Goal: Task Accomplishment & Management: Manage account settings

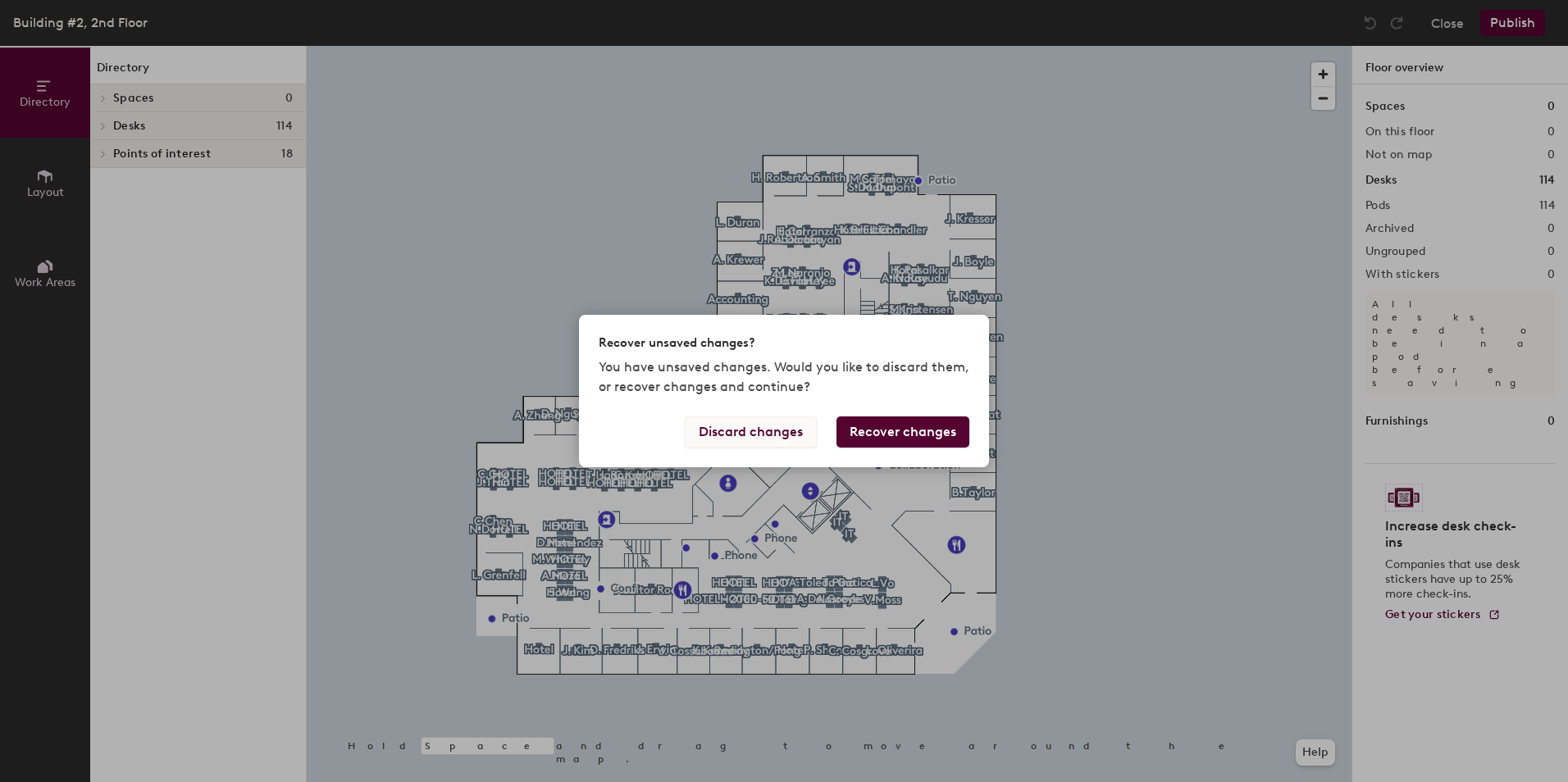
click at [765, 433] on button "Discard changes" at bounding box center [751, 432] width 132 height 32
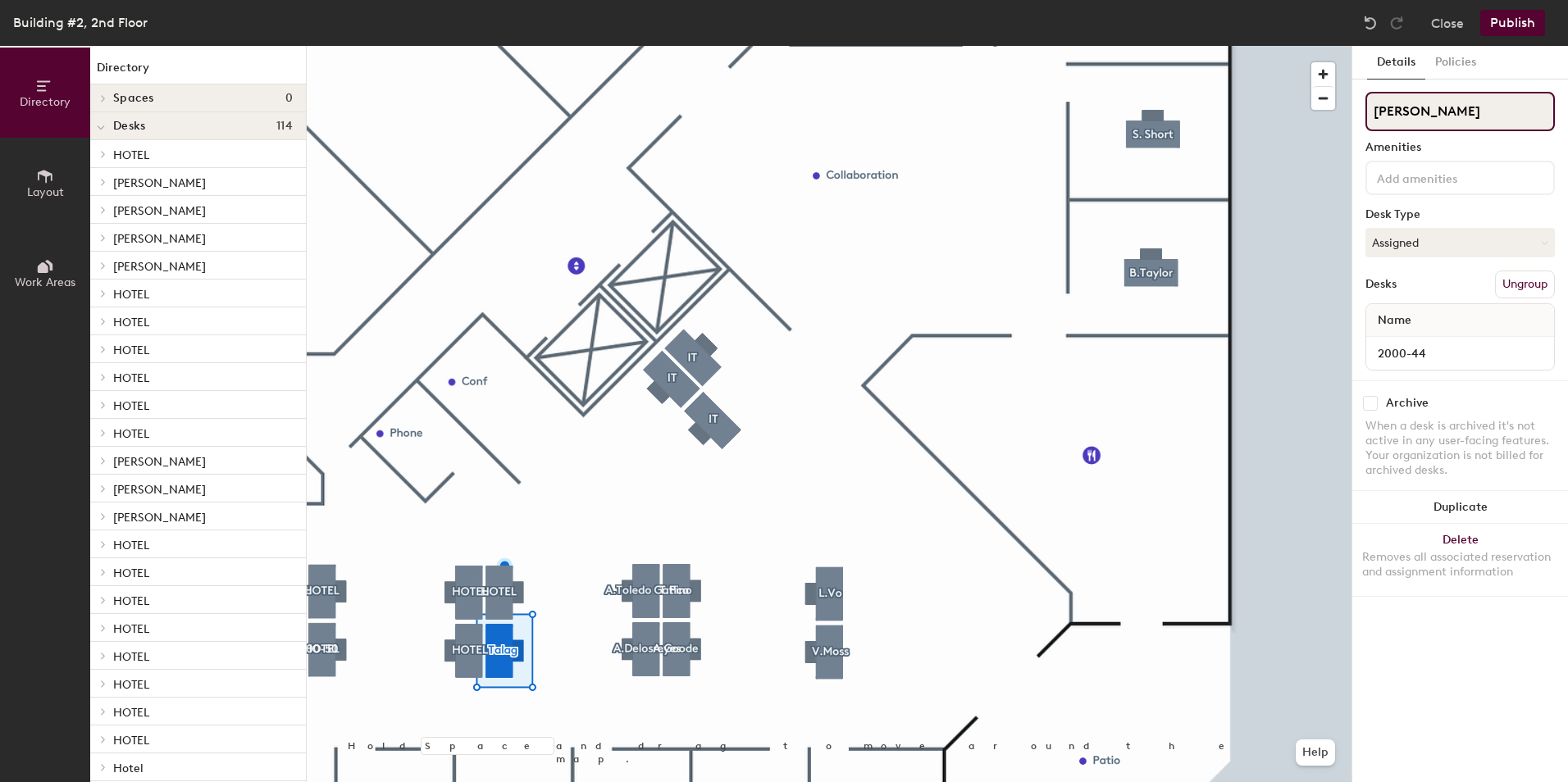
click at [1420, 104] on input "J.Talag" at bounding box center [1460, 112] width 190 height 40
type input "J"
type input "Hotel"
click at [1464, 233] on button "Assigned" at bounding box center [1460, 243] width 190 height 30
click at [1409, 334] on div "Hoteled" at bounding box center [1448, 342] width 164 height 25
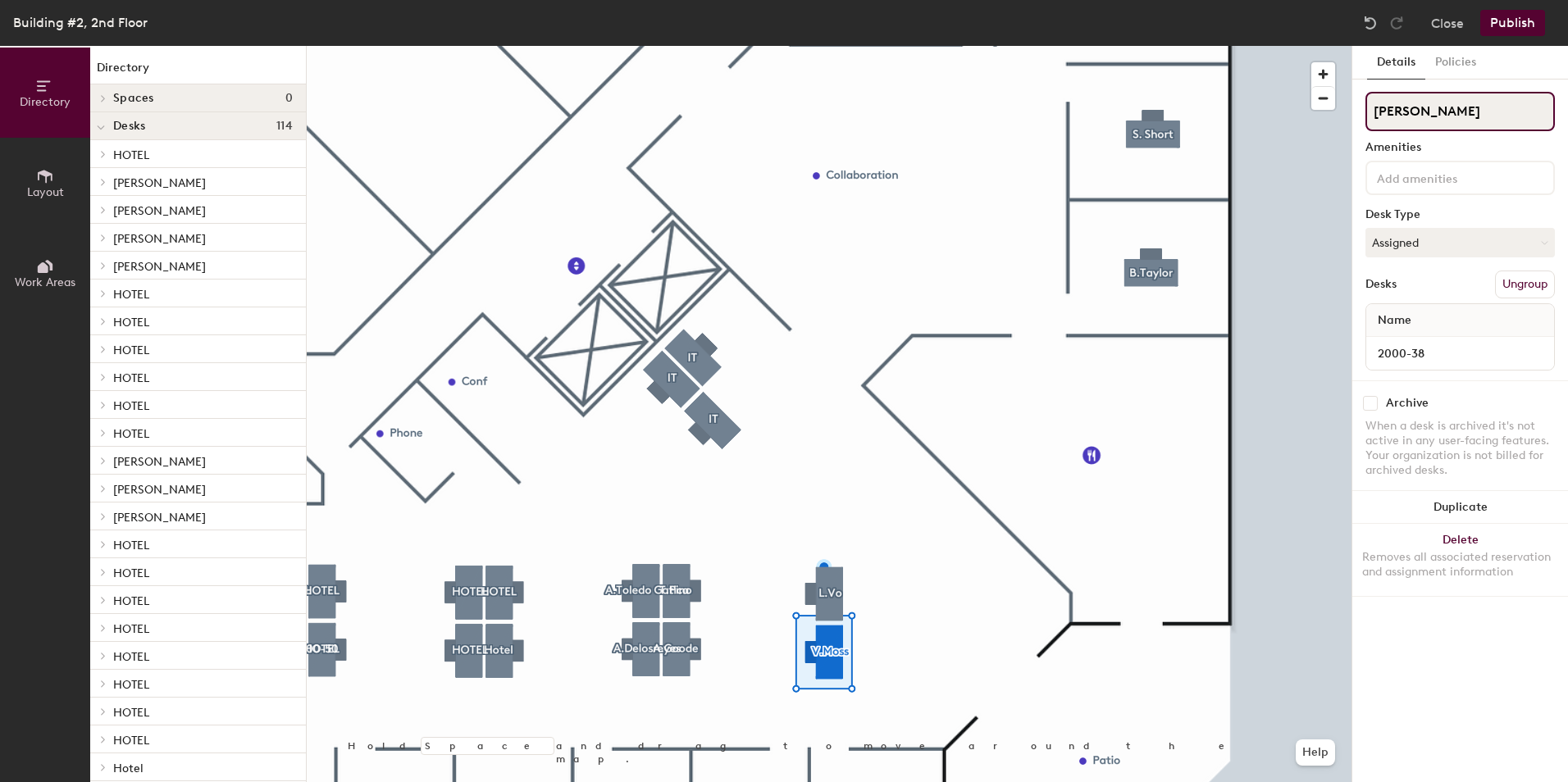
click at [1437, 115] on input "V.Moss" at bounding box center [1460, 112] width 190 height 40
type input "V"
type input "Hotel"
click at [1375, 238] on button "Assigned" at bounding box center [1460, 243] width 190 height 30
click at [1394, 347] on div "Hoteled" at bounding box center [1448, 342] width 164 height 25
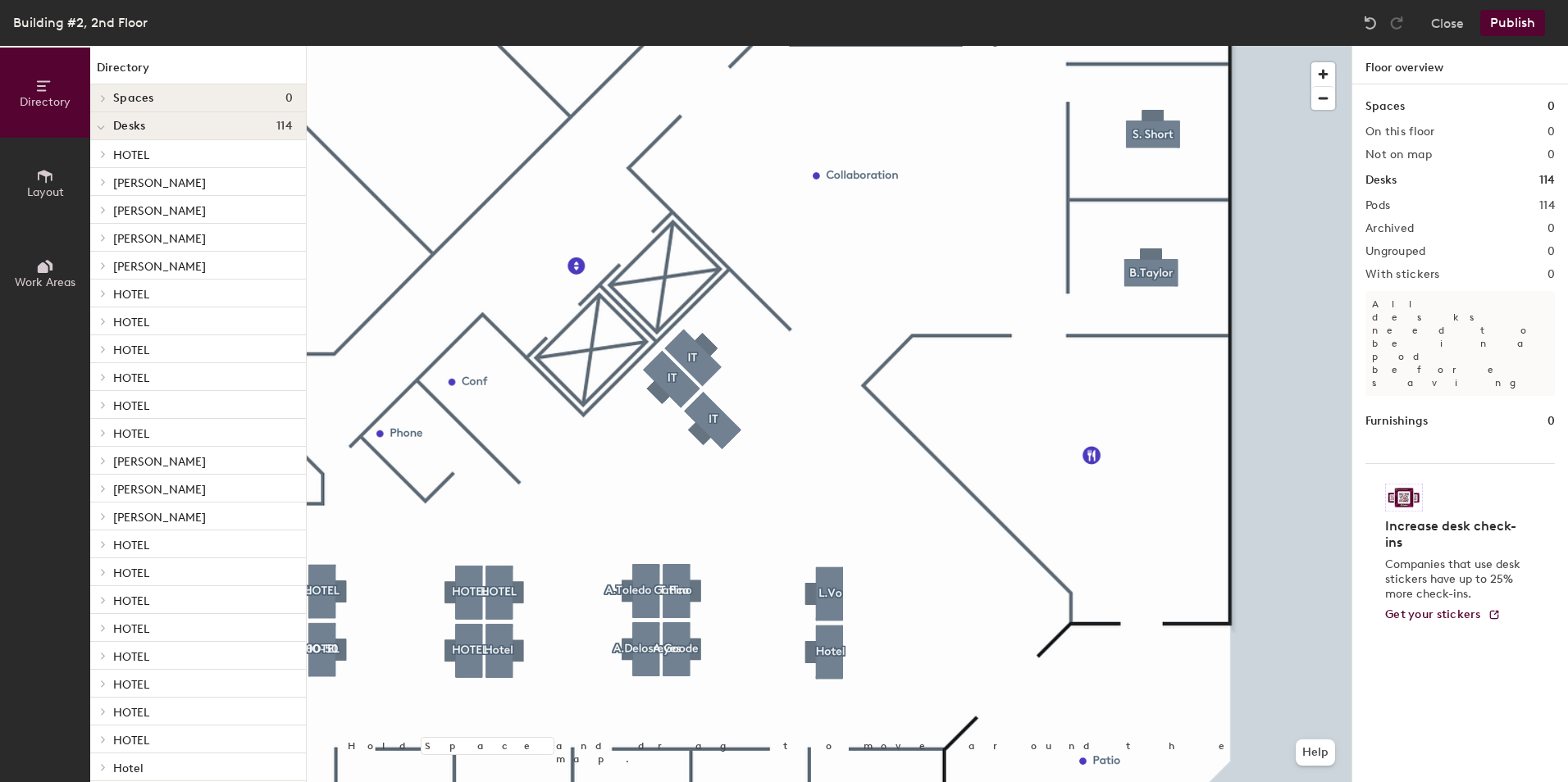
click at [983, 781] on html "Skip navigation Schedule Office People Analytics Visits Deliveries Services Man…" at bounding box center [784, 391] width 1568 height 782
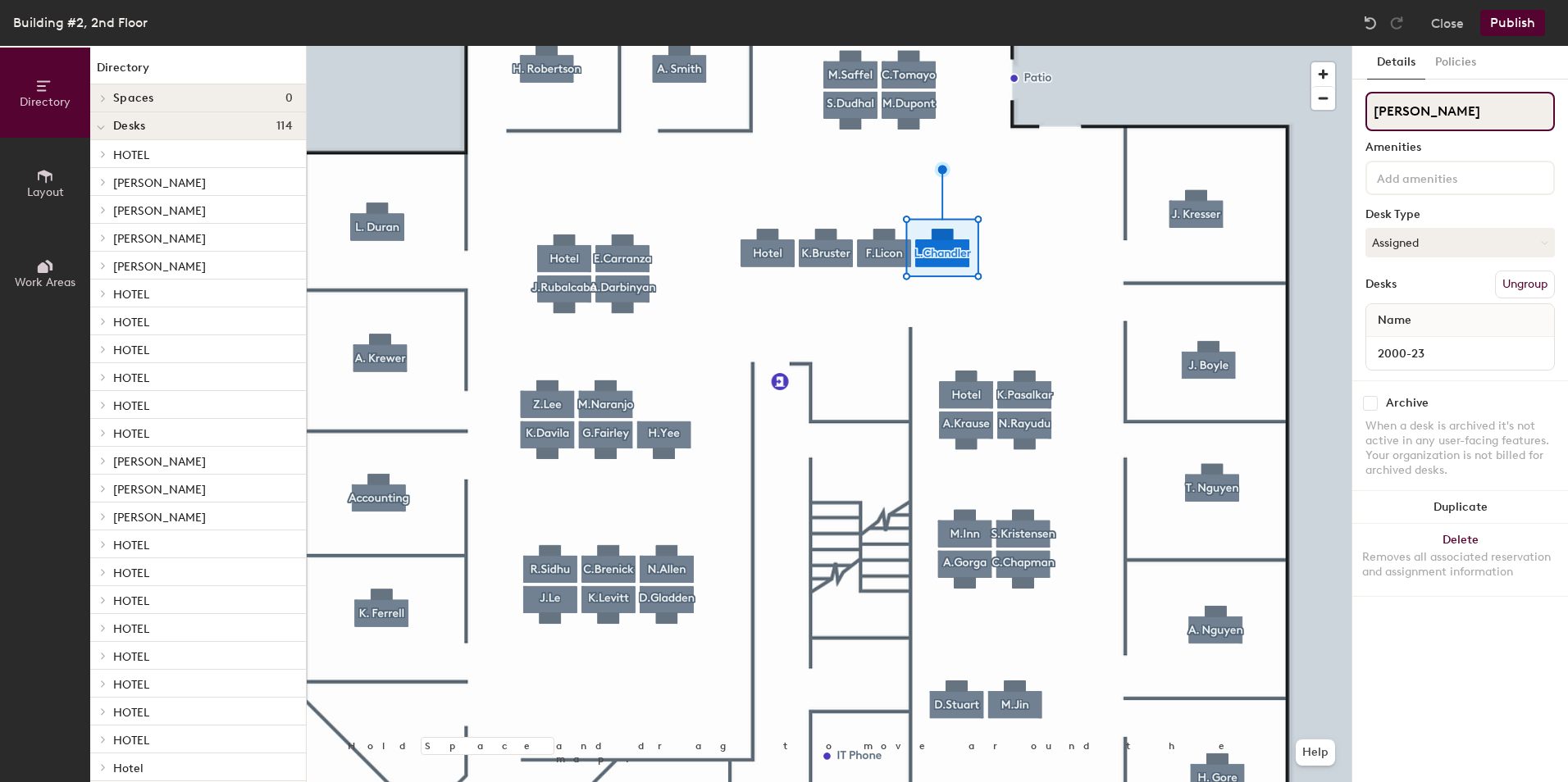
drag, startPoint x: 1498, startPoint y: 109, endPoint x: 1369, endPoint y: 121, distance: 129.6
click at [1369, 121] on input "L.Chandler" at bounding box center [1460, 112] width 190 height 40
type input "Hotel"
click at [1409, 249] on button "Assigned" at bounding box center [1460, 243] width 190 height 30
click at [1414, 334] on div "Hoteled" at bounding box center [1448, 342] width 164 height 25
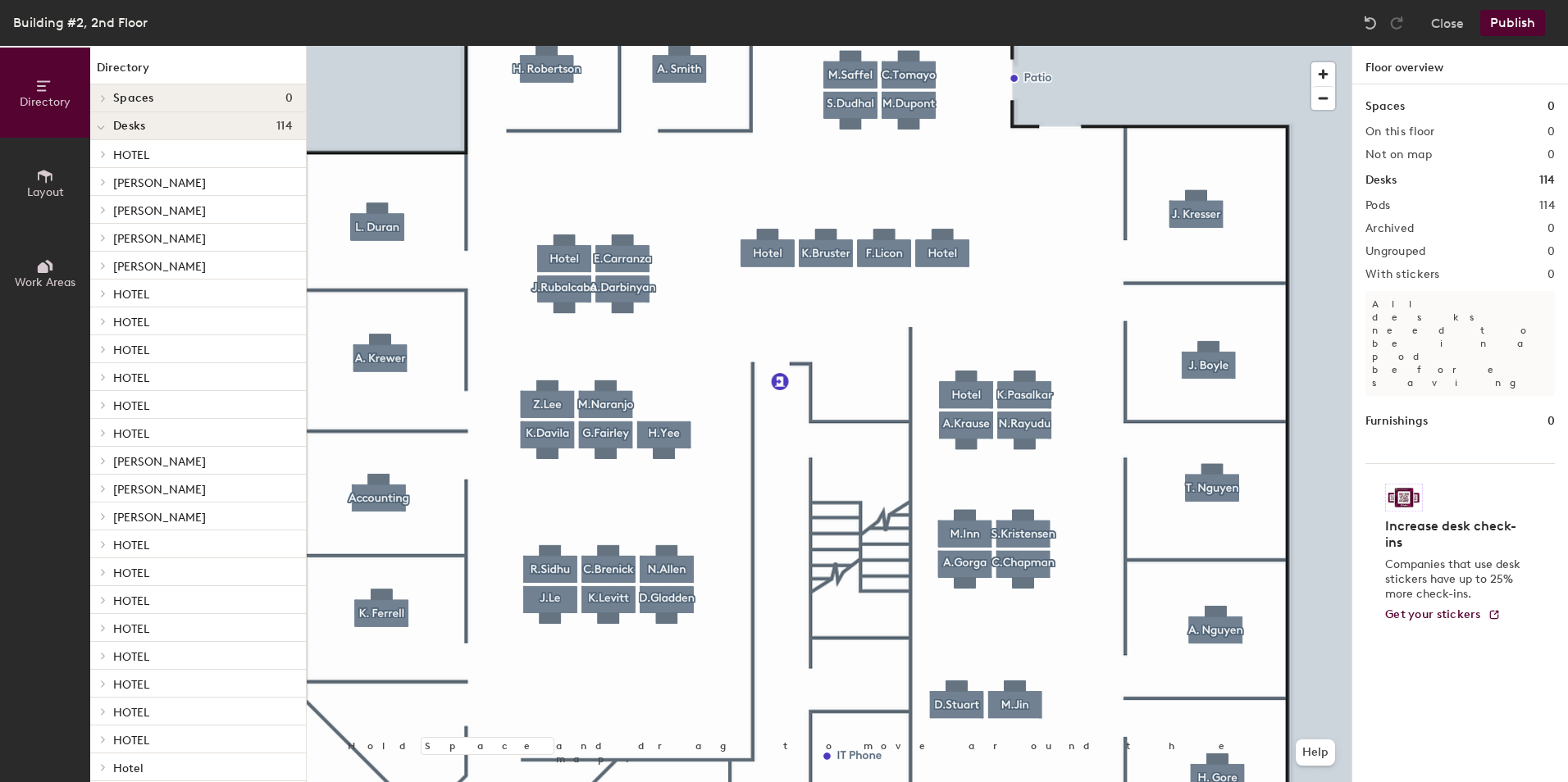
click at [1179, 0] on html "Skip navigation Schedule Office People Analytics Visits Deliveries Services Man…" at bounding box center [784, 391] width 1568 height 782
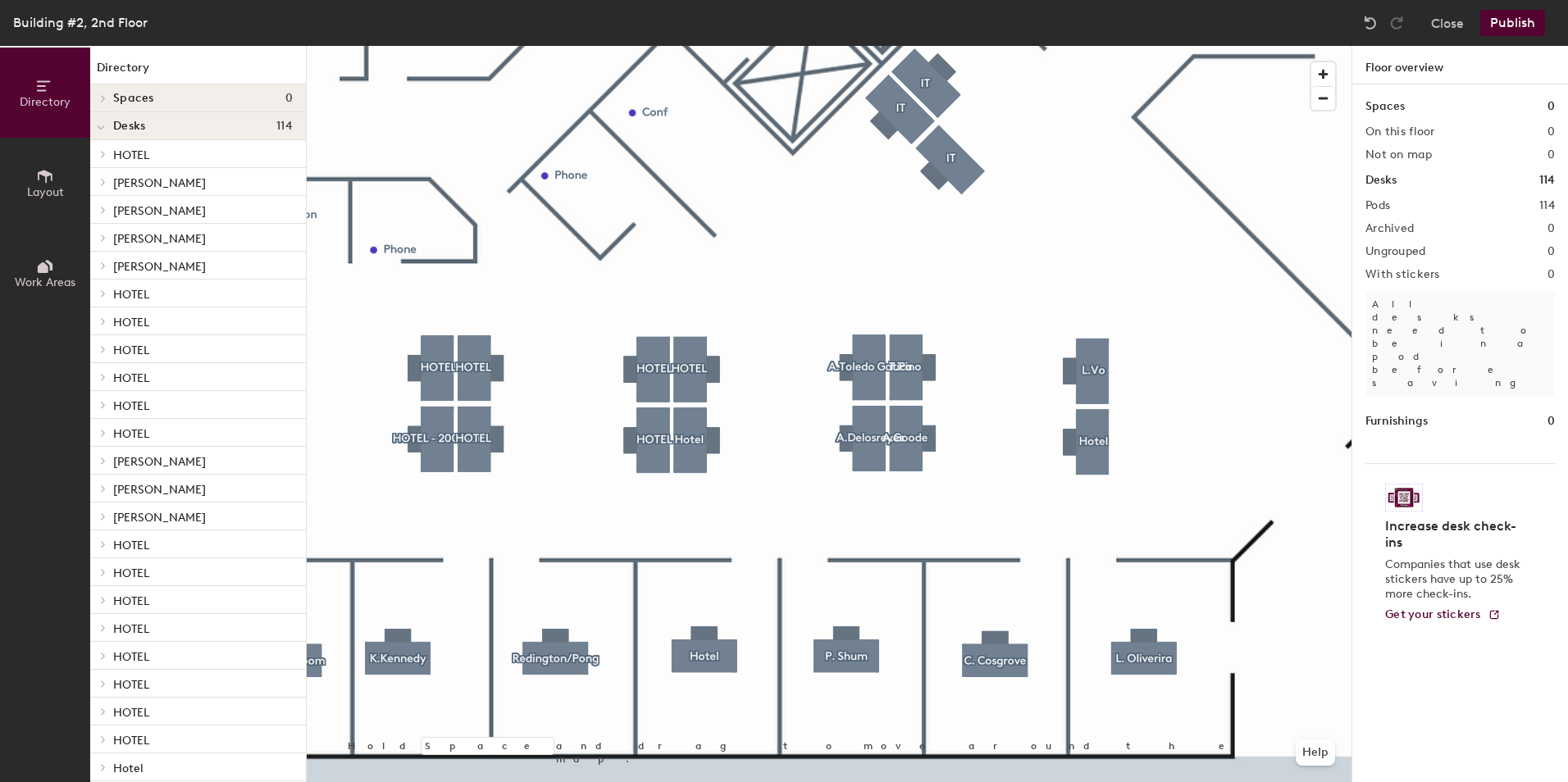
click at [1502, 15] on button "Publish" at bounding box center [1513, 23] width 65 height 27
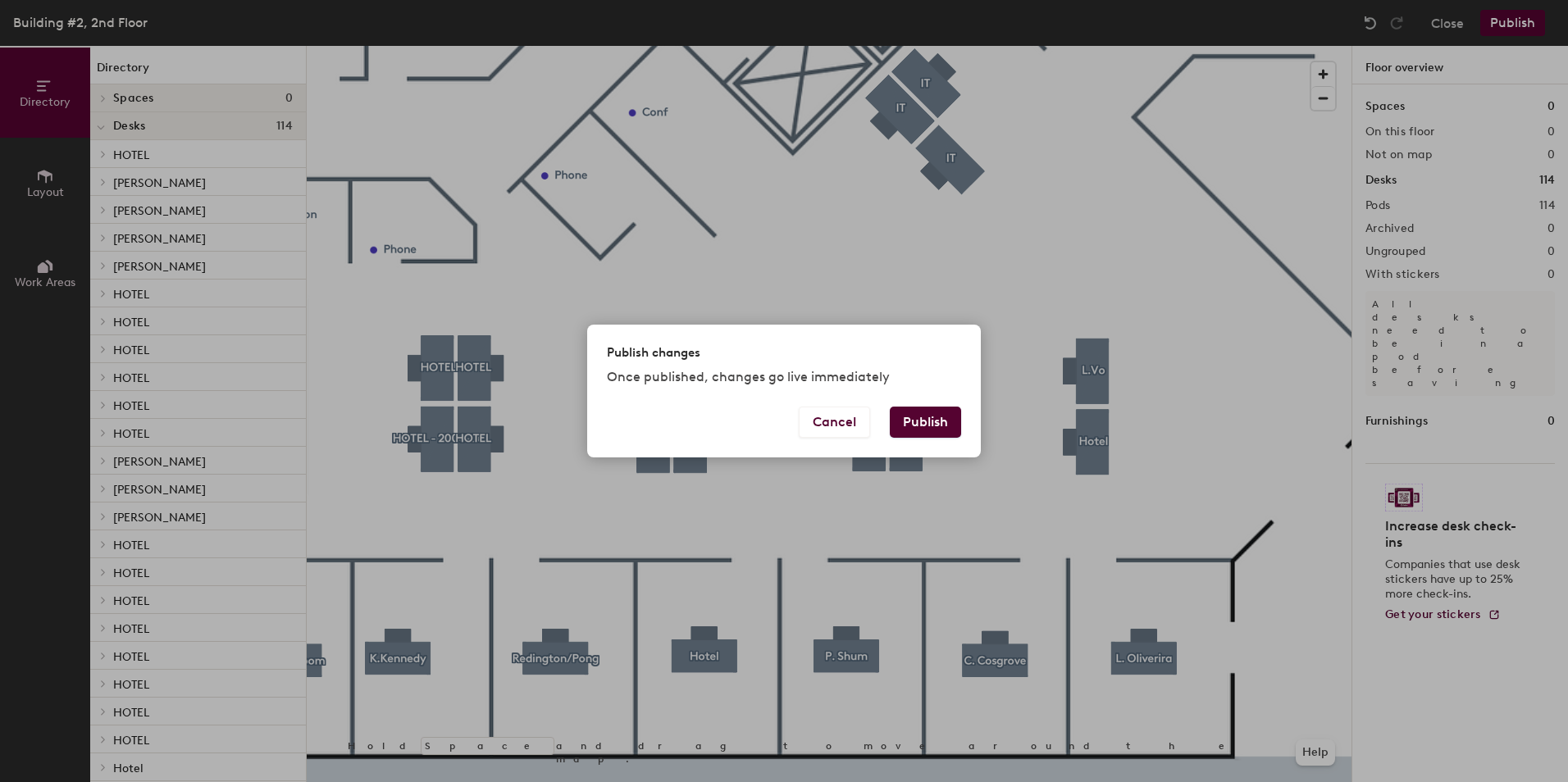
click at [936, 414] on button "Publish" at bounding box center [925, 422] width 71 height 32
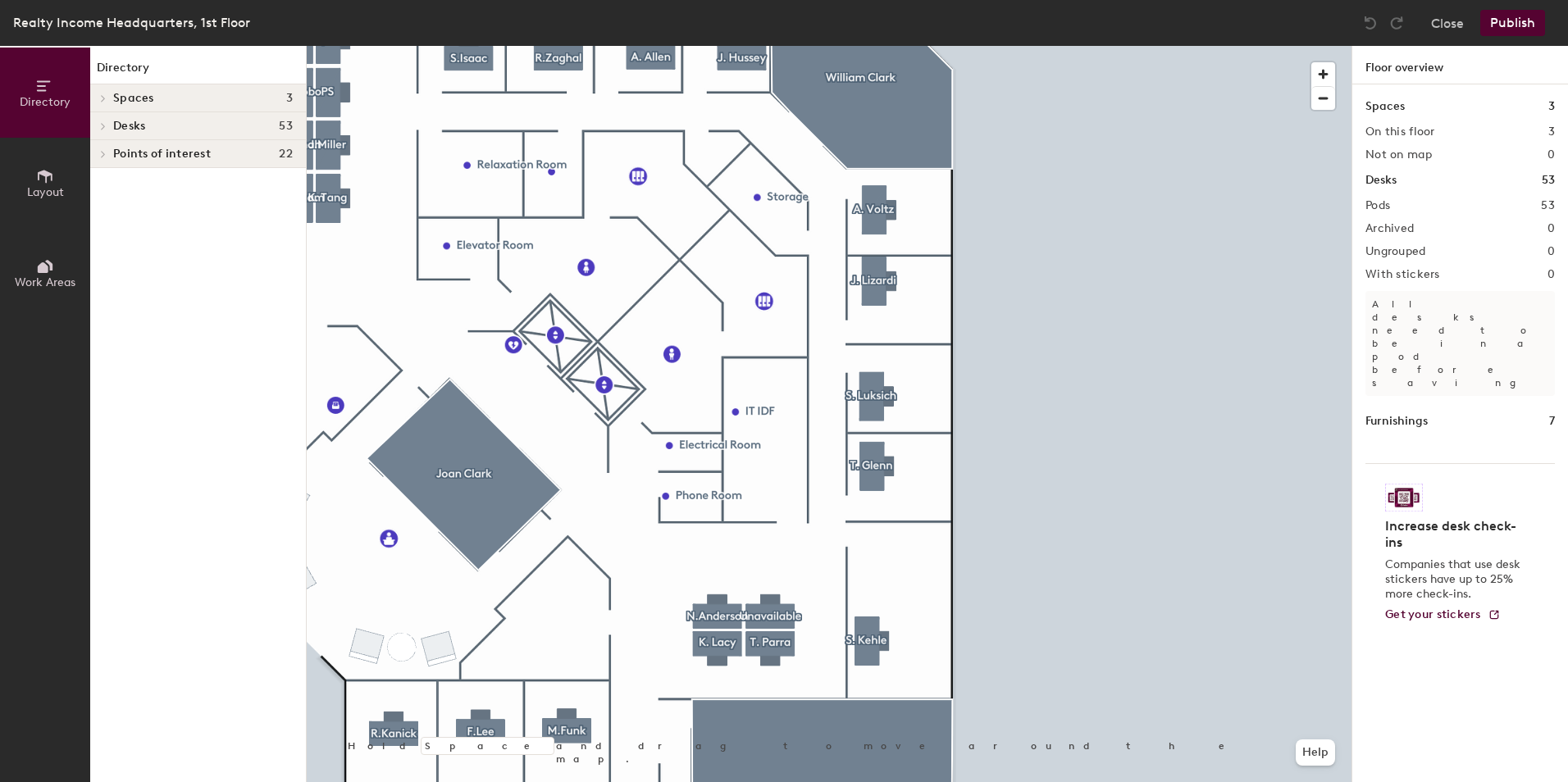
click at [1354, 563] on div "Directory Layout Work Areas Directory Spaces 3 Joan Clark Training Room William…" at bounding box center [784, 413] width 1568 height 737
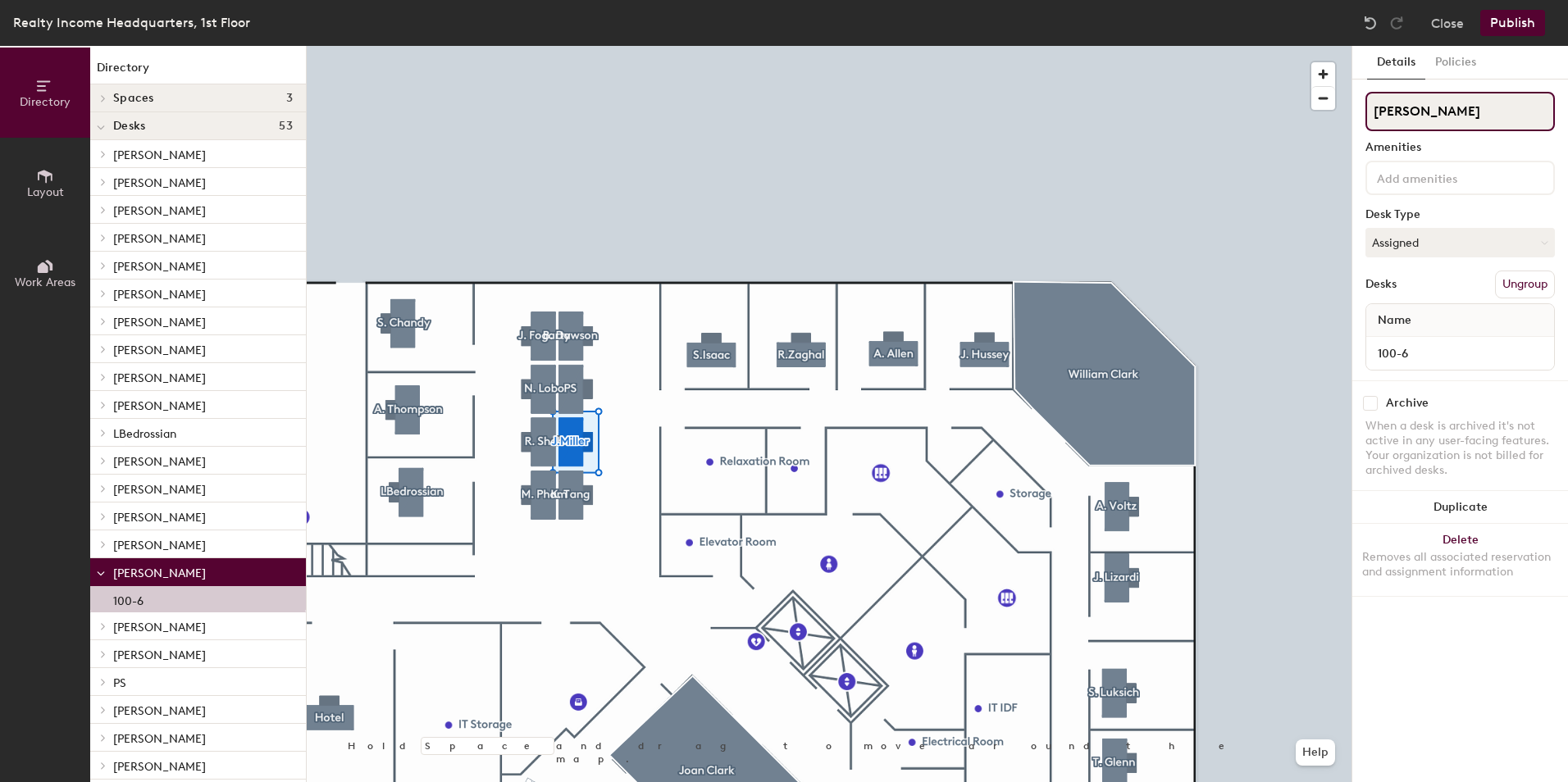
drag, startPoint x: 1442, startPoint y: 107, endPoint x: 1353, endPoint y: 100, distance: 89.3
click at [1353, 100] on div "Details Policies J.Miller Amenities Desk Type Assigned Desks Ungroup Name 100-6…" at bounding box center [1460, 413] width 216 height 737
type input "PS"
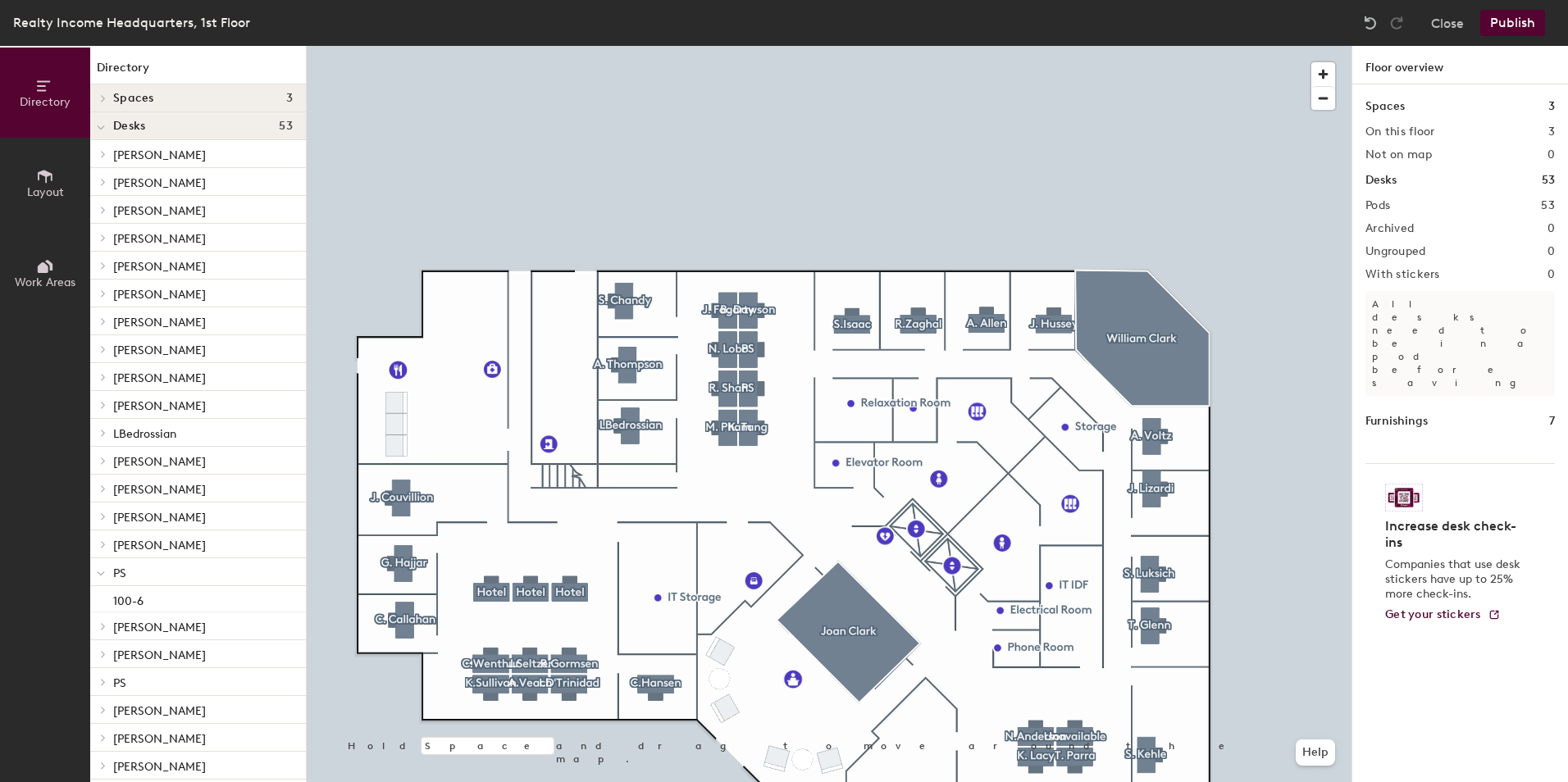
click at [983, 0] on html "Skip navigation Schedule Office People Analytics Visits Deliveries Services Man…" at bounding box center [784, 391] width 1568 height 782
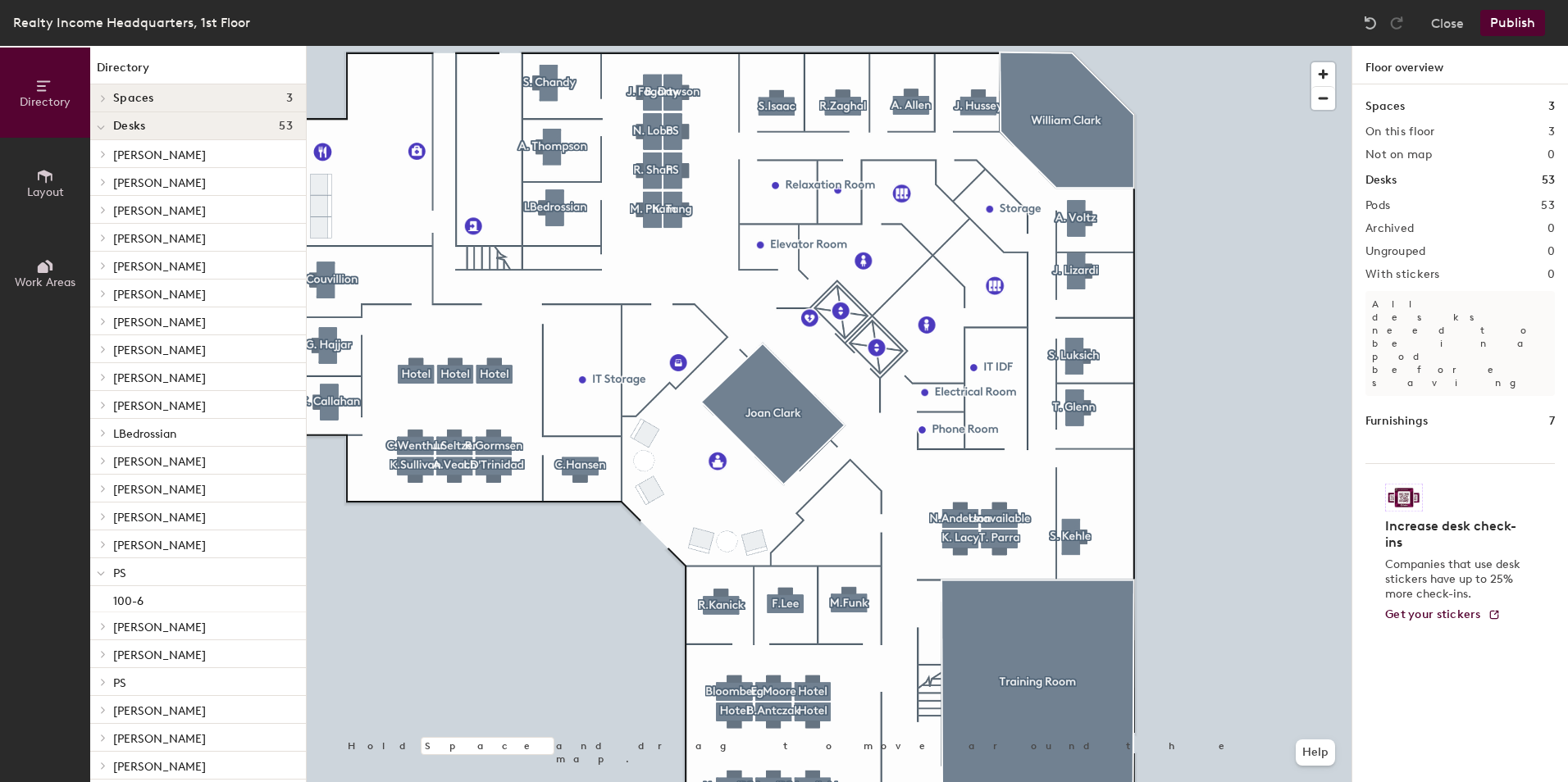
click at [1506, 25] on button "Publish" at bounding box center [1513, 23] width 65 height 27
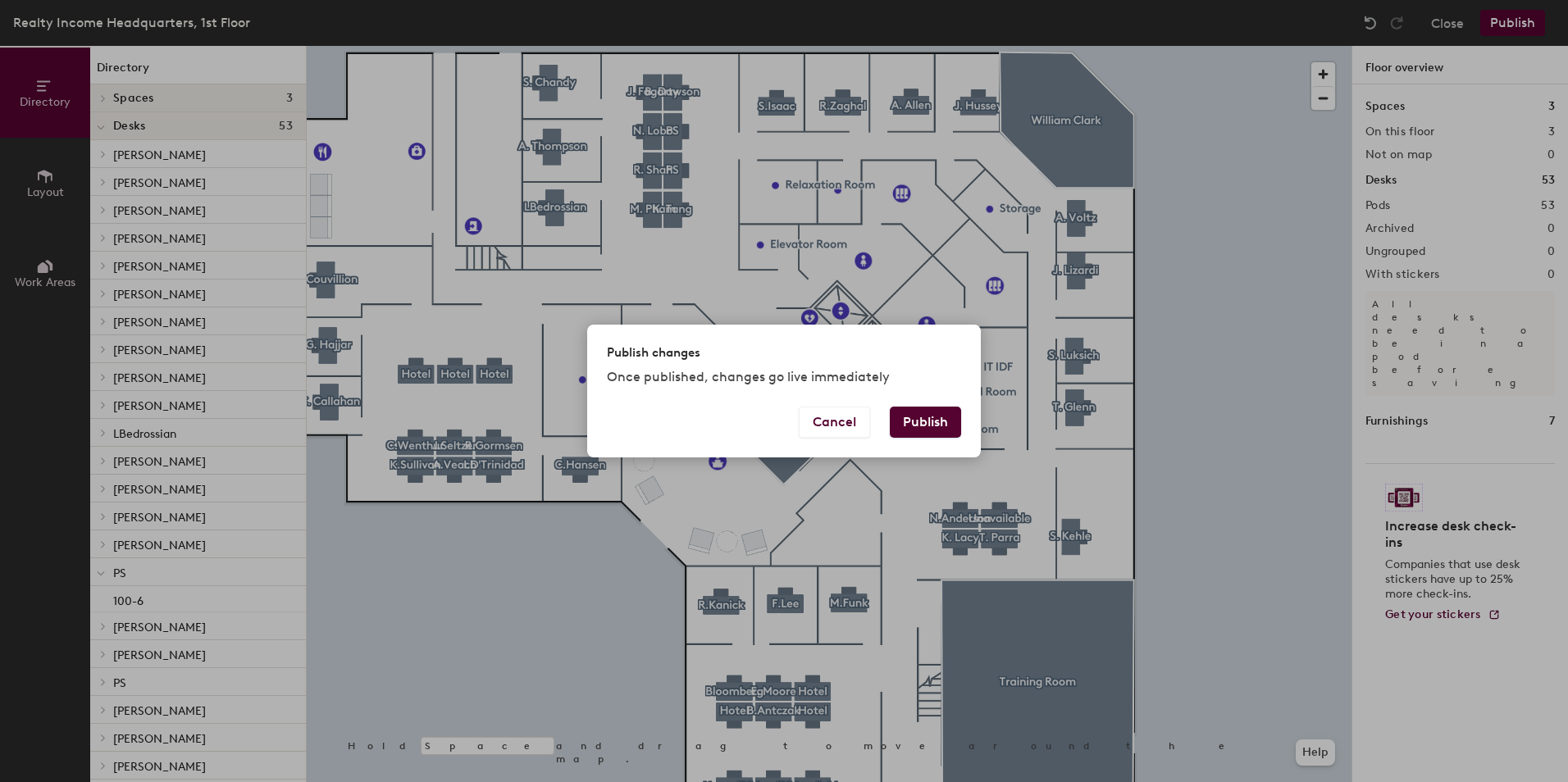
click at [920, 424] on button "Publish" at bounding box center [925, 422] width 71 height 32
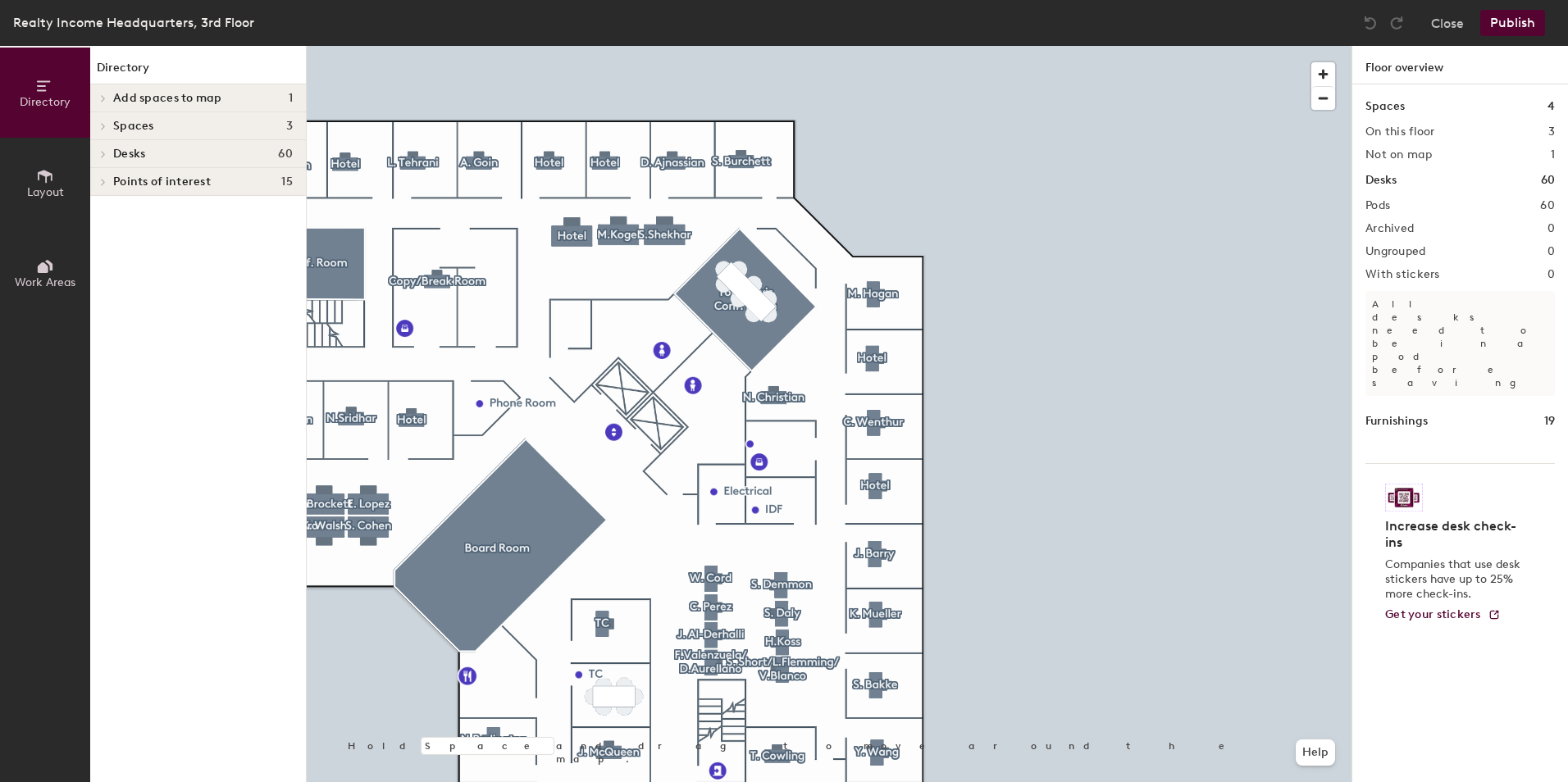
click at [1152, 0] on html "Skip navigation Schedule Office People Analytics Visits Deliveries Services Man…" at bounding box center [784, 391] width 1568 height 782
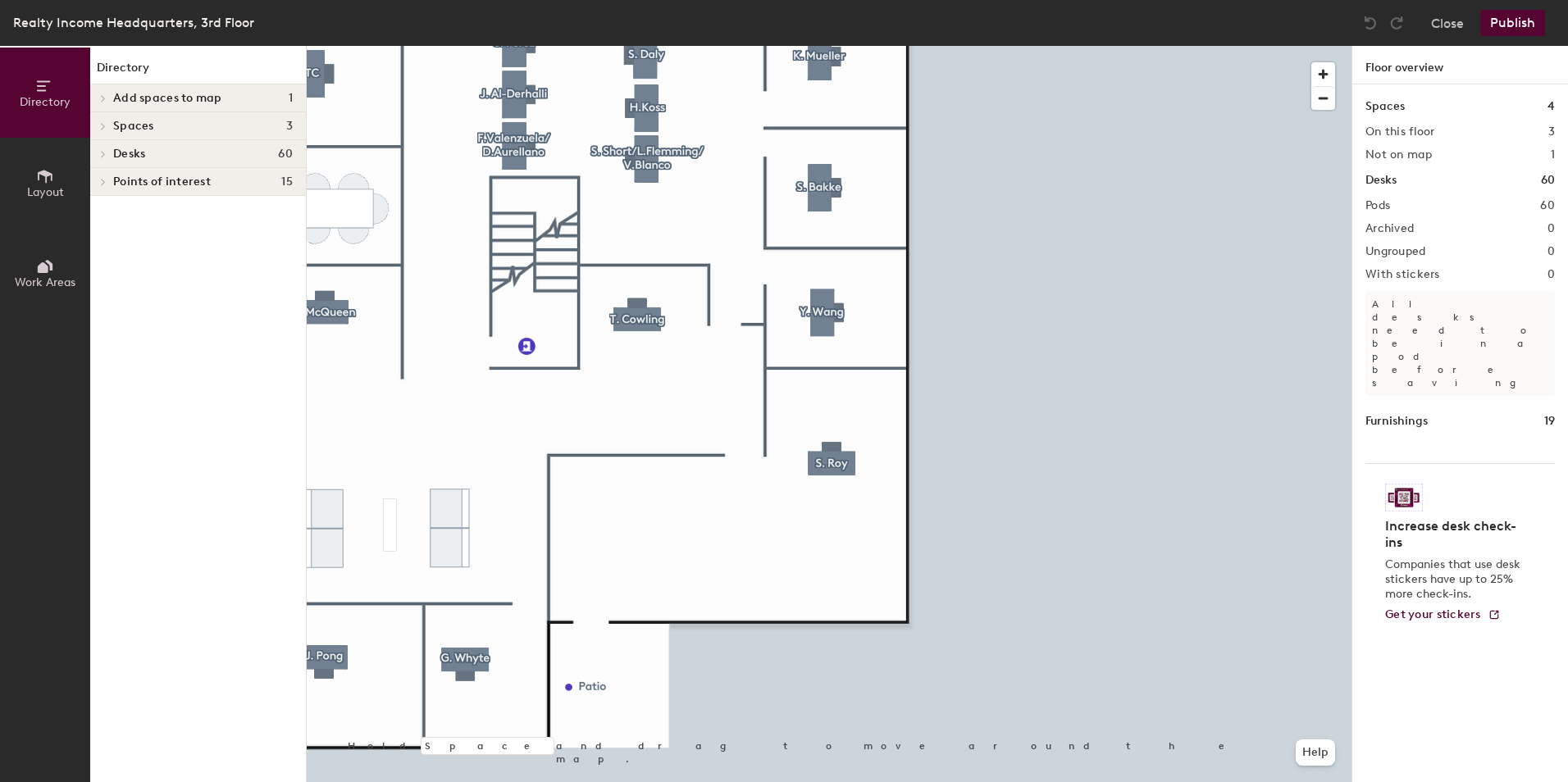
click at [568, 45] on div at bounding box center [828, 45] width 1045 height 0
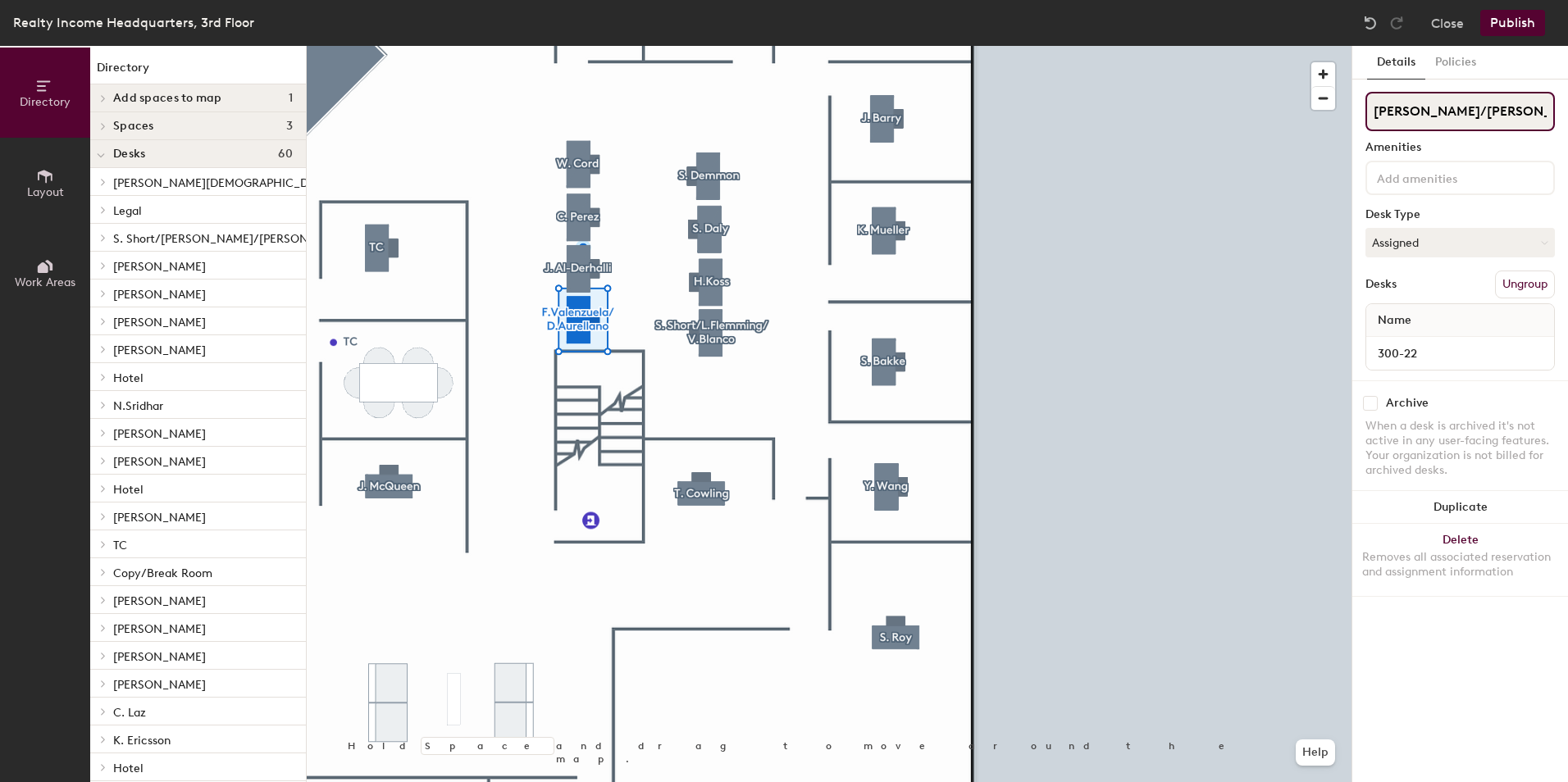
click at [1325, 125] on div "Directory Layout Work Areas Directory Add spaces to map 1 T Spaces 3 3 North Co…" at bounding box center [784, 413] width 1568 height 737
type input "Cristo Rey"
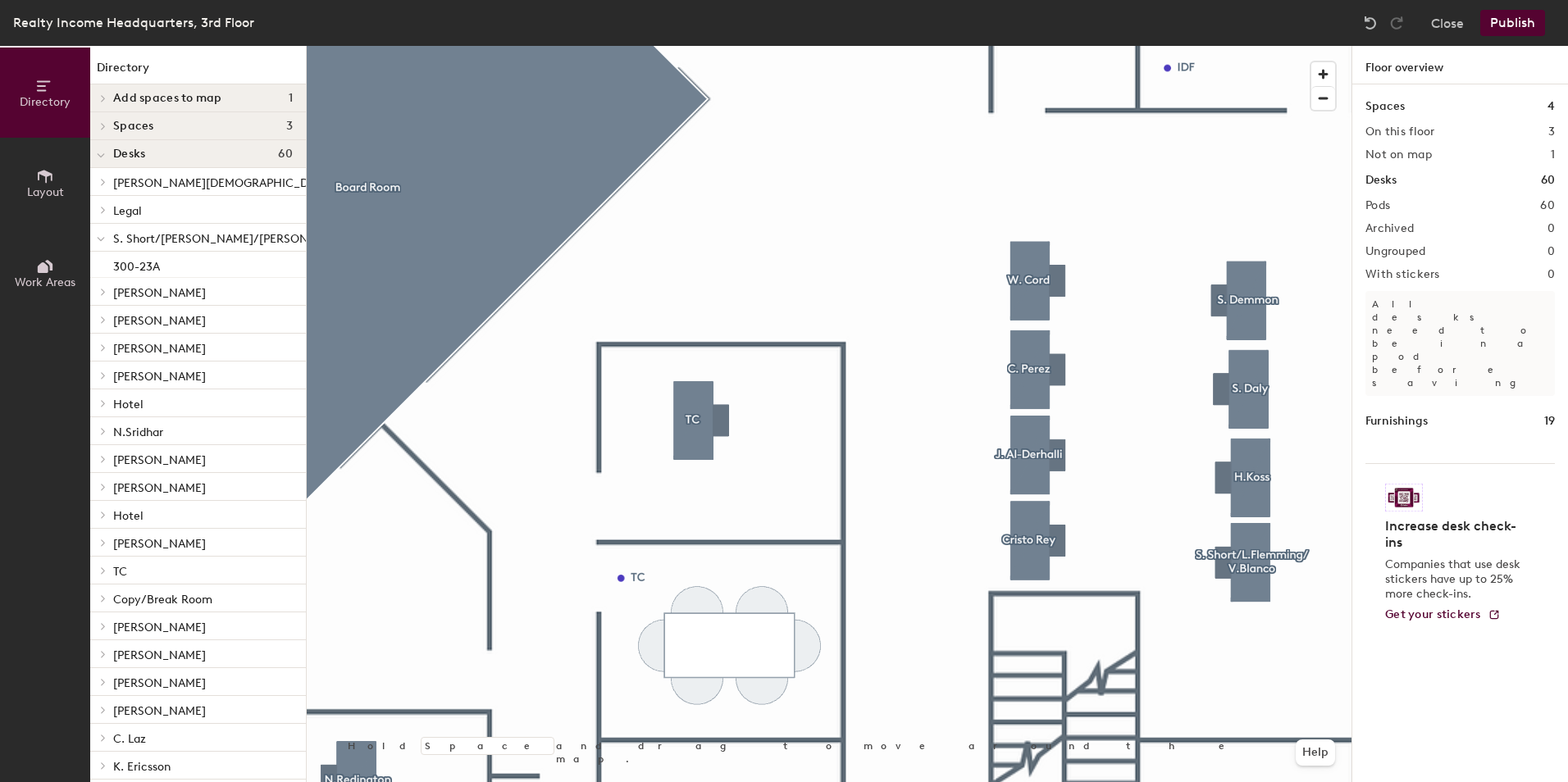
drag, startPoint x: 1532, startPoint y: 111, endPoint x: 1343, endPoint y: 820, distance: 733.8
click at [1343, 781] on html "Skip navigation Schedule Office People Analytics Visits Deliveries Services Man…" at bounding box center [784, 391] width 1568 height 782
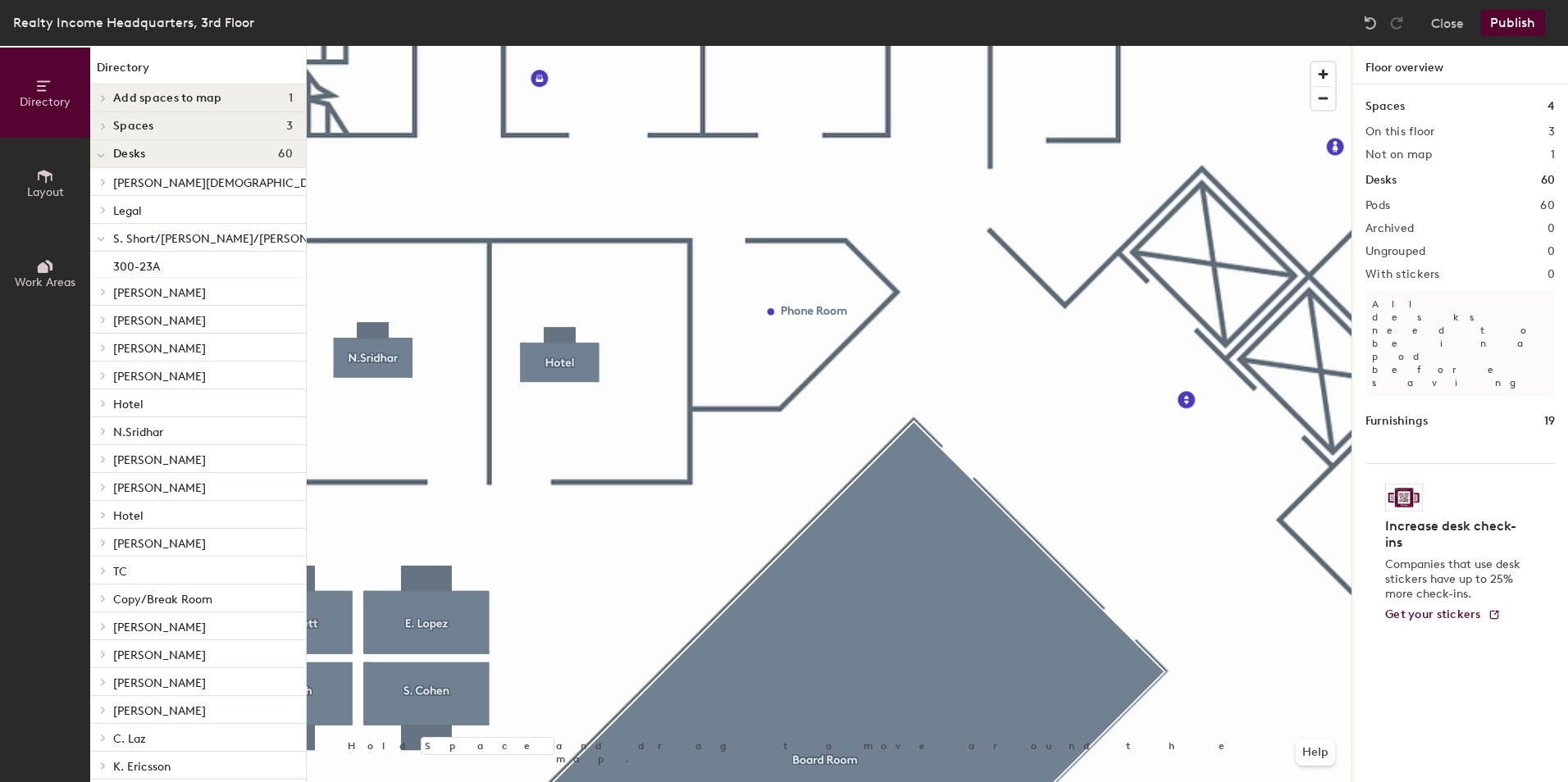
click at [1446, 534] on div "Directory Layout Work Areas Directory Add spaces to map 1 T Spaces 3 3 North Co…" at bounding box center [784, 413] width 1568 height 737
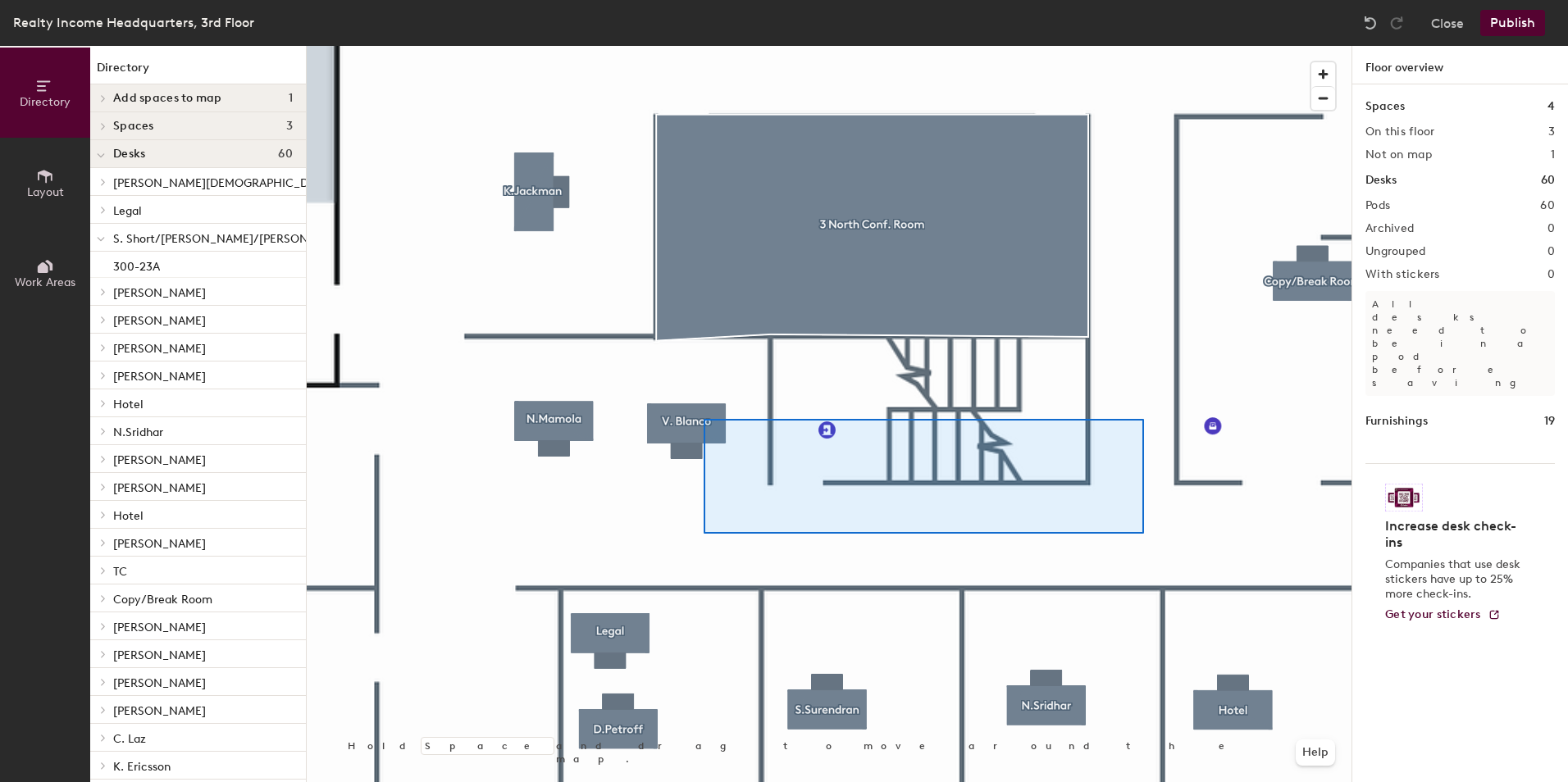
click at [704, 45] on div at bounding box center [828, 45] width 1045 height 0
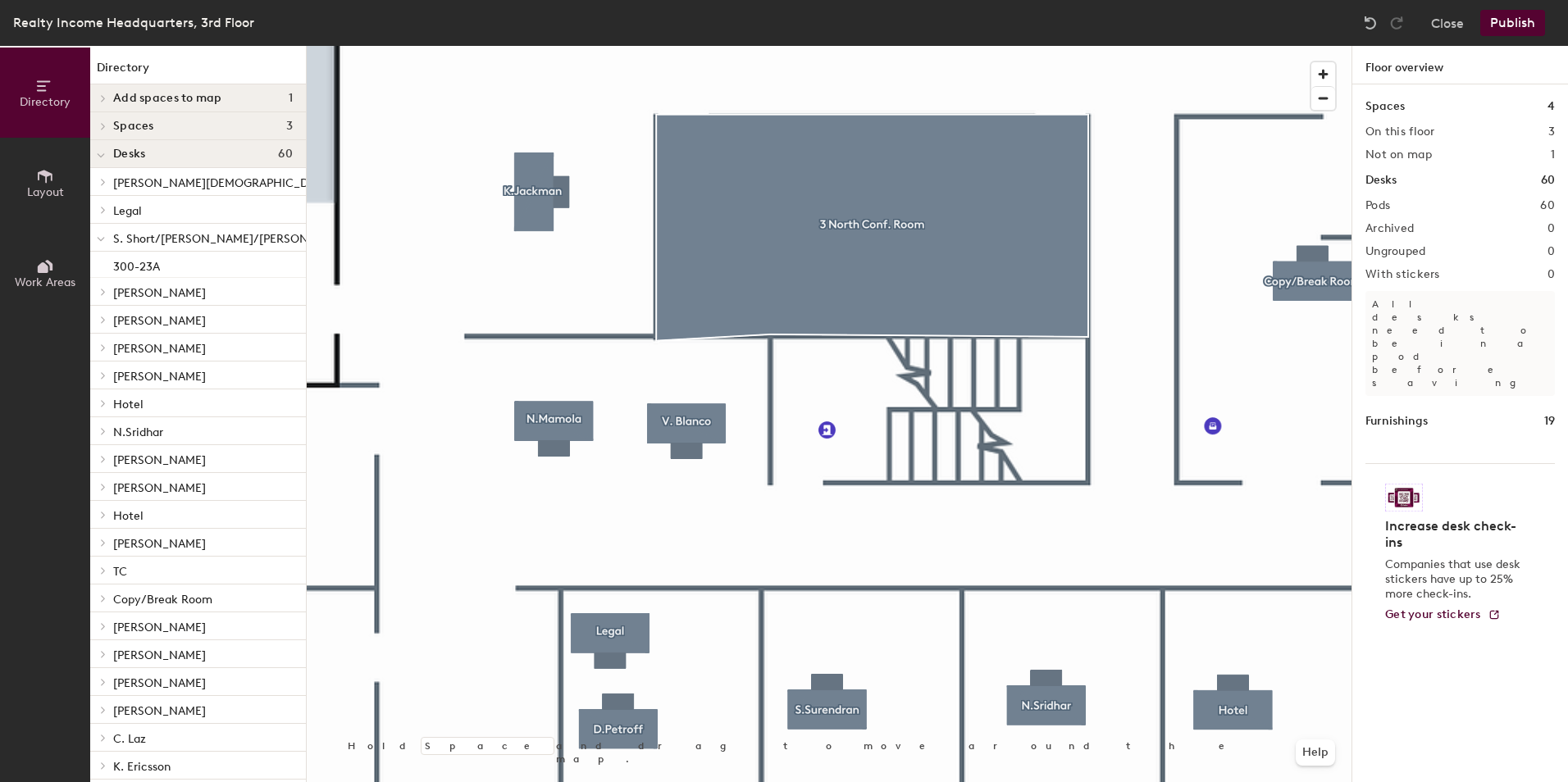
click at [0, 296] on html "Skip navigation Schedule Office People Analytics Visits Deliveries Services Man…" at bounding box center [784, 391] width 1568 height 782
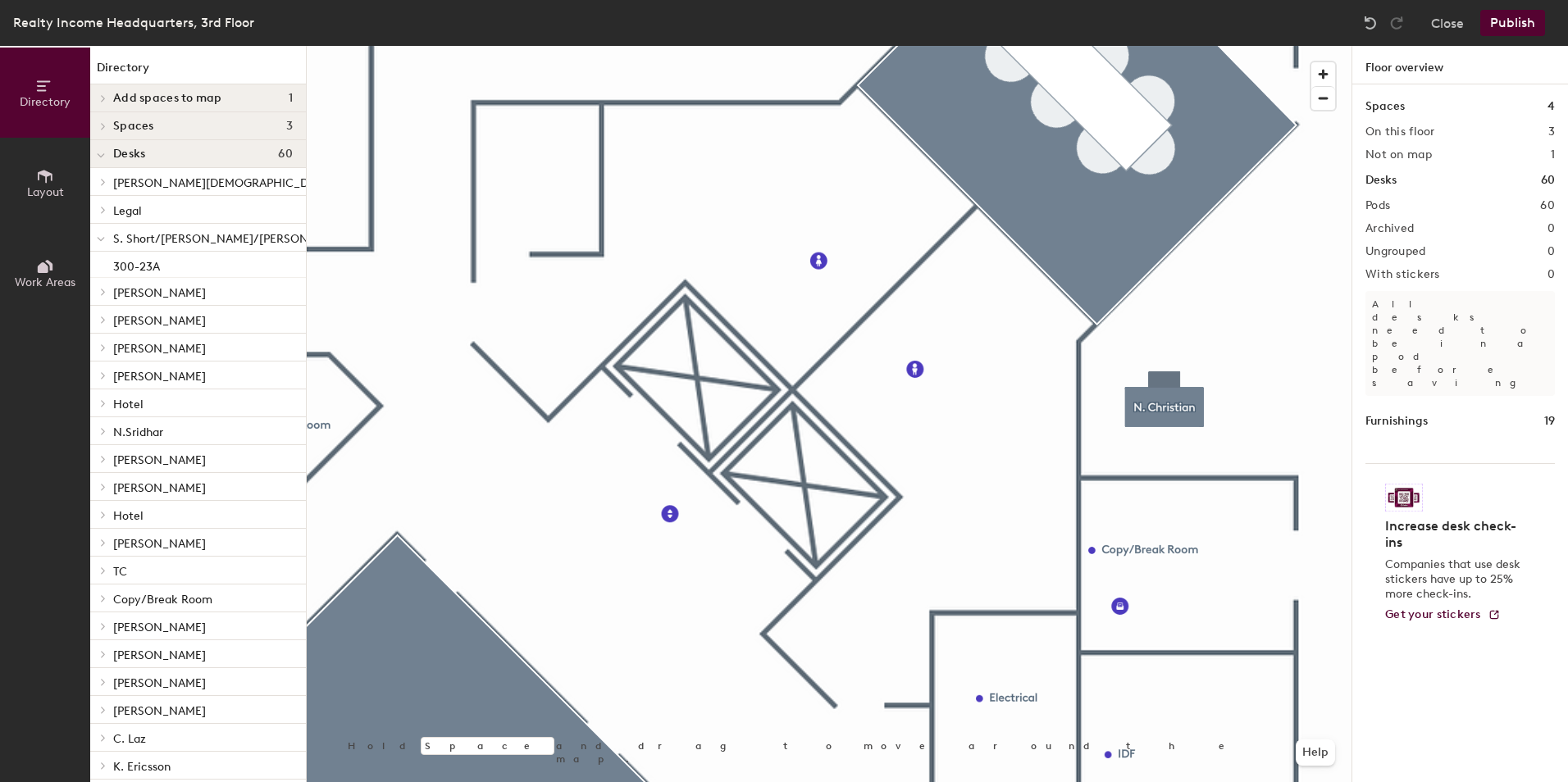
click at [521, 0] on html "Skip navigation Schedule Office People Analytics Visits Deliveries Services Man…" at bounding box center [784, 391] width 1568 height 782
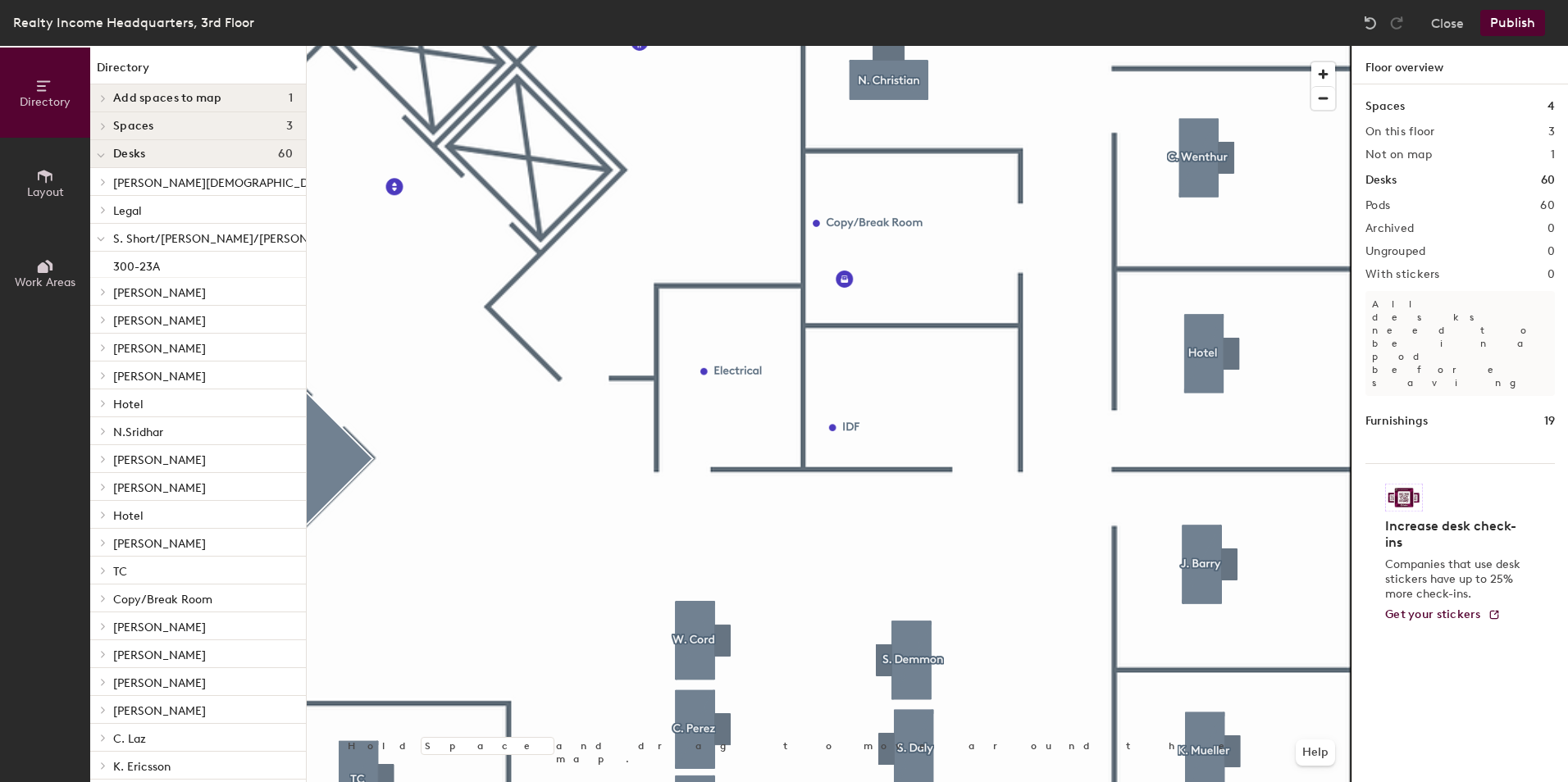
click at [979, 0] on html "Skip navigation Schedule Office People Analytics Visits Deliveries Services Man…" at bounding box center [784, 391] width 1568 height 782
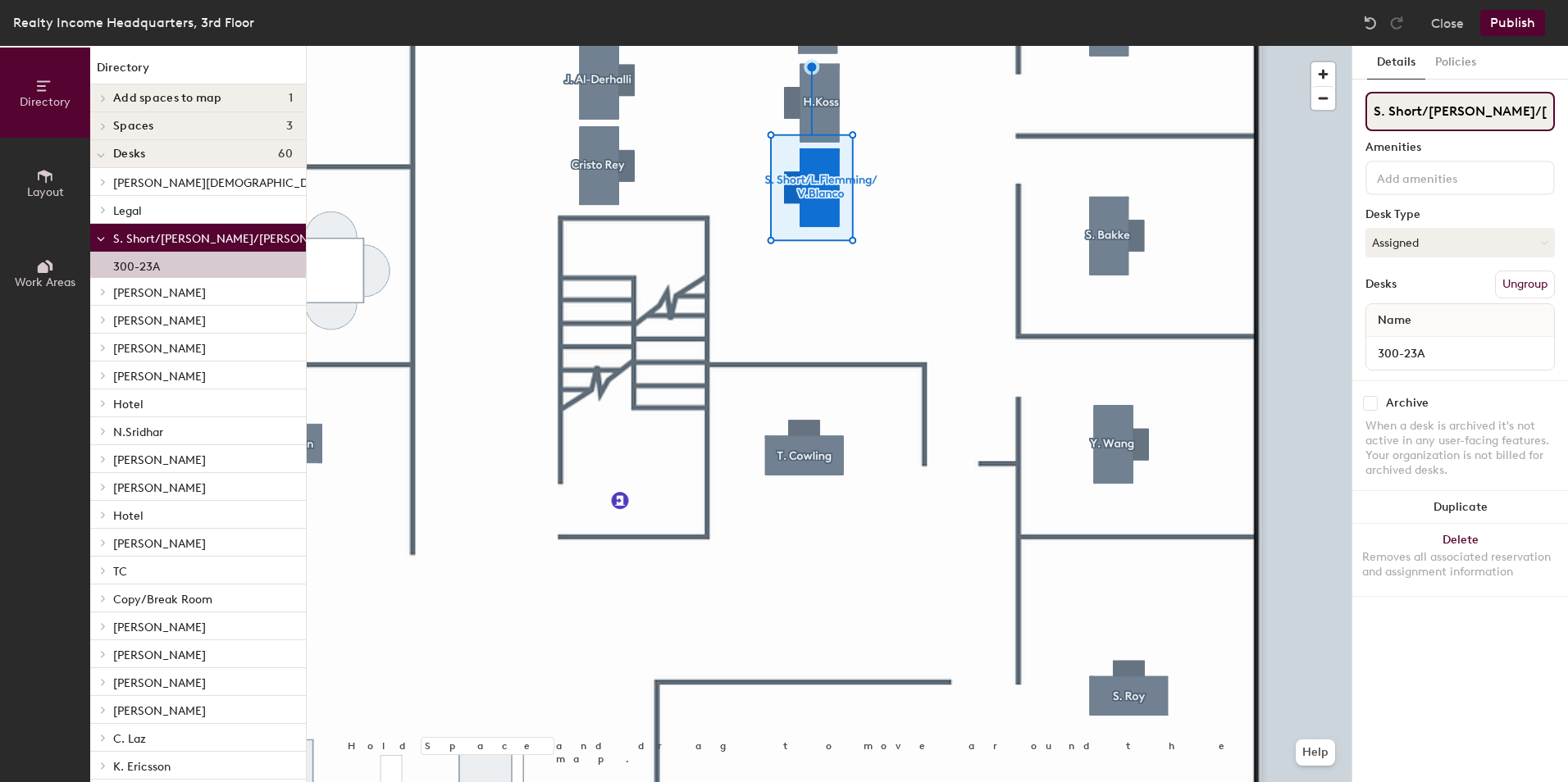
click at [1545, 108] on input "S. Short/L.Flemming/V.Blanco" at bounding box center [1460, 112] width 190 height 40
click at [1423, 114] on input "S. Short/L.Flemming" at bounding box center [1460, 112] width 190 height 40
type input "L.Flemming"
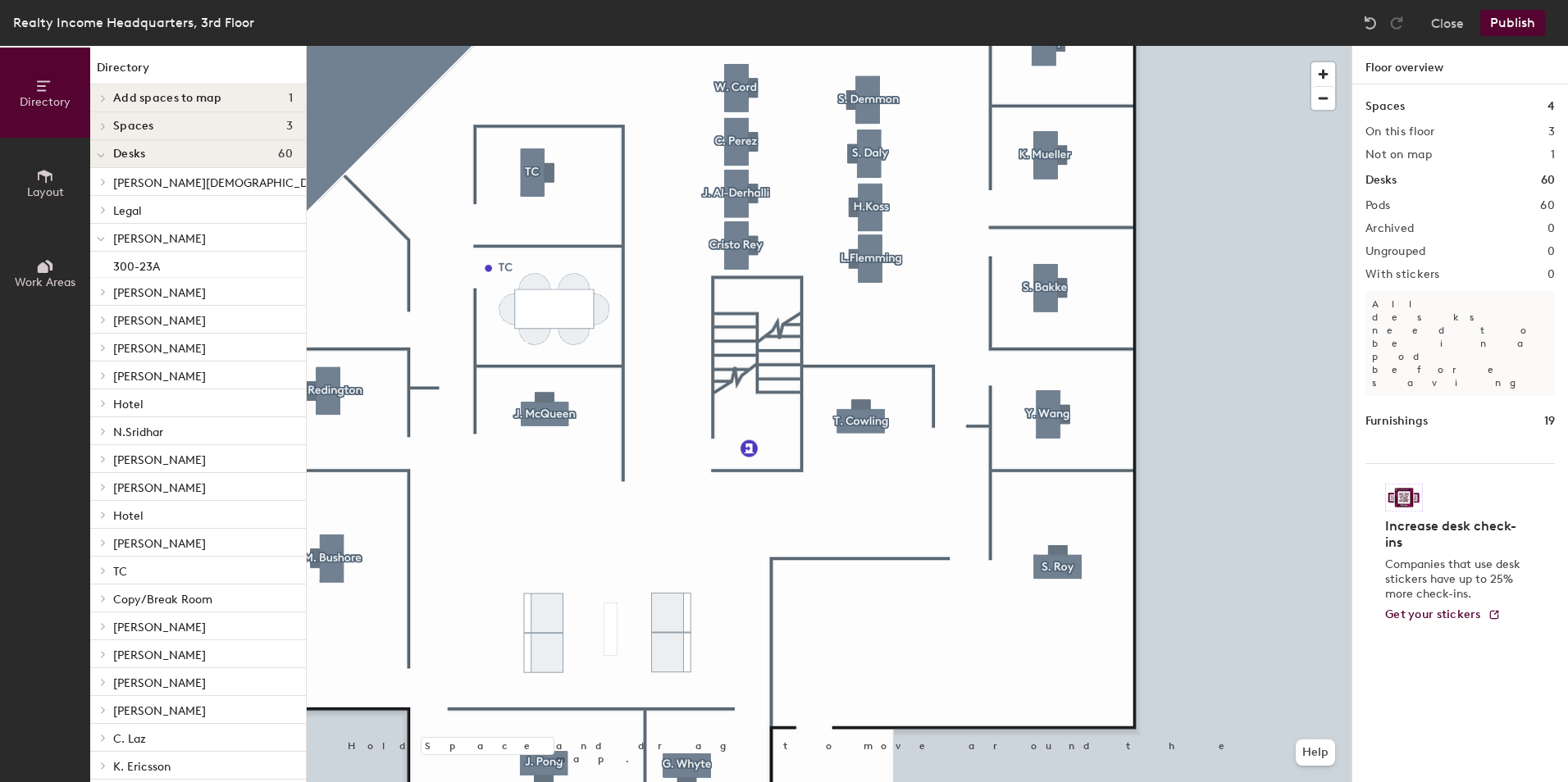
click at [1516, 17] on button "Publish" at bounding box center [1513, 23] width 65 height 27
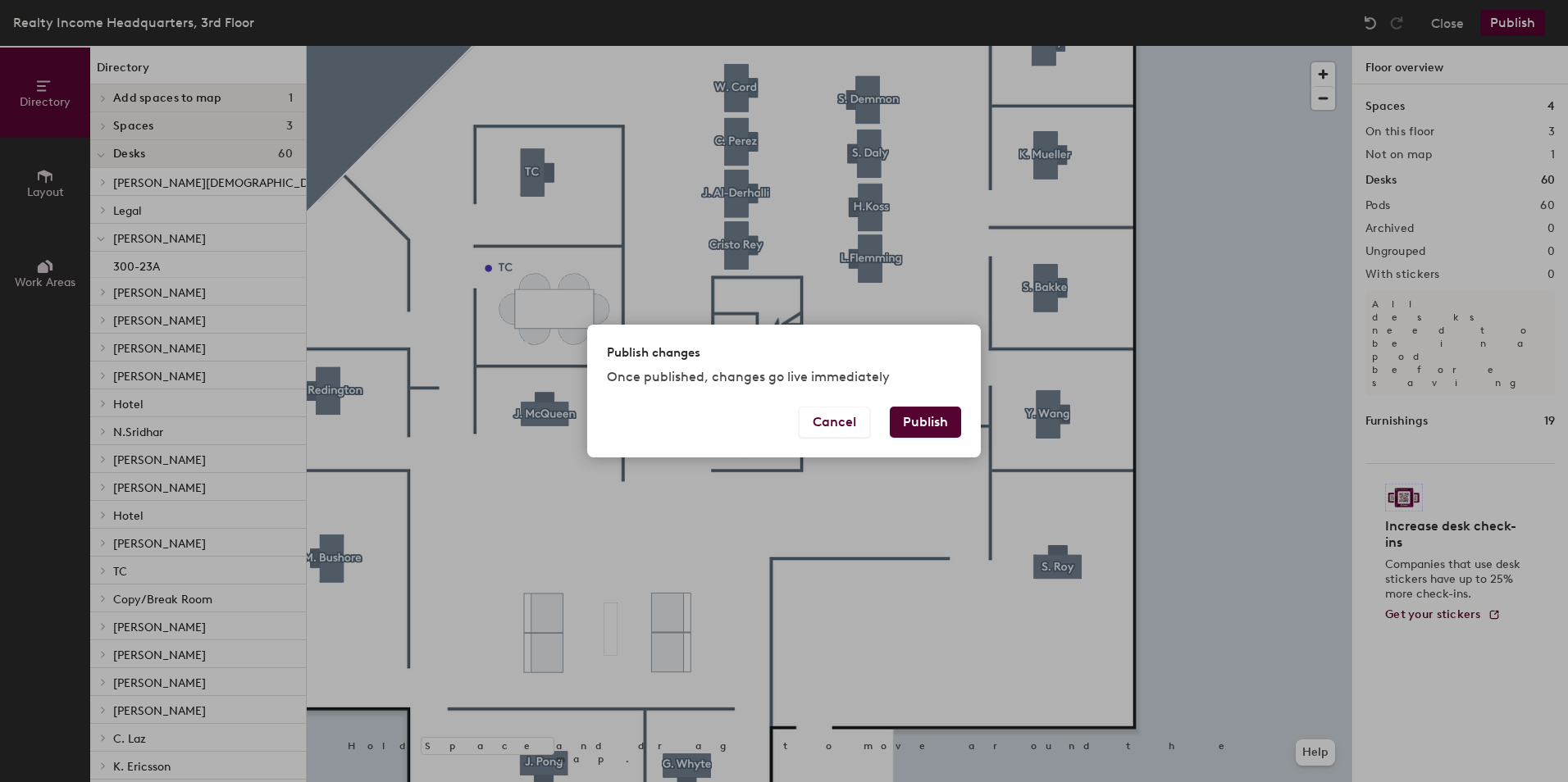
click at [935, 427] on button "Publish" at bounding box center [925, 422] width 71 height 32
